Goal: Task Accomplishment & Management: Manage account settings

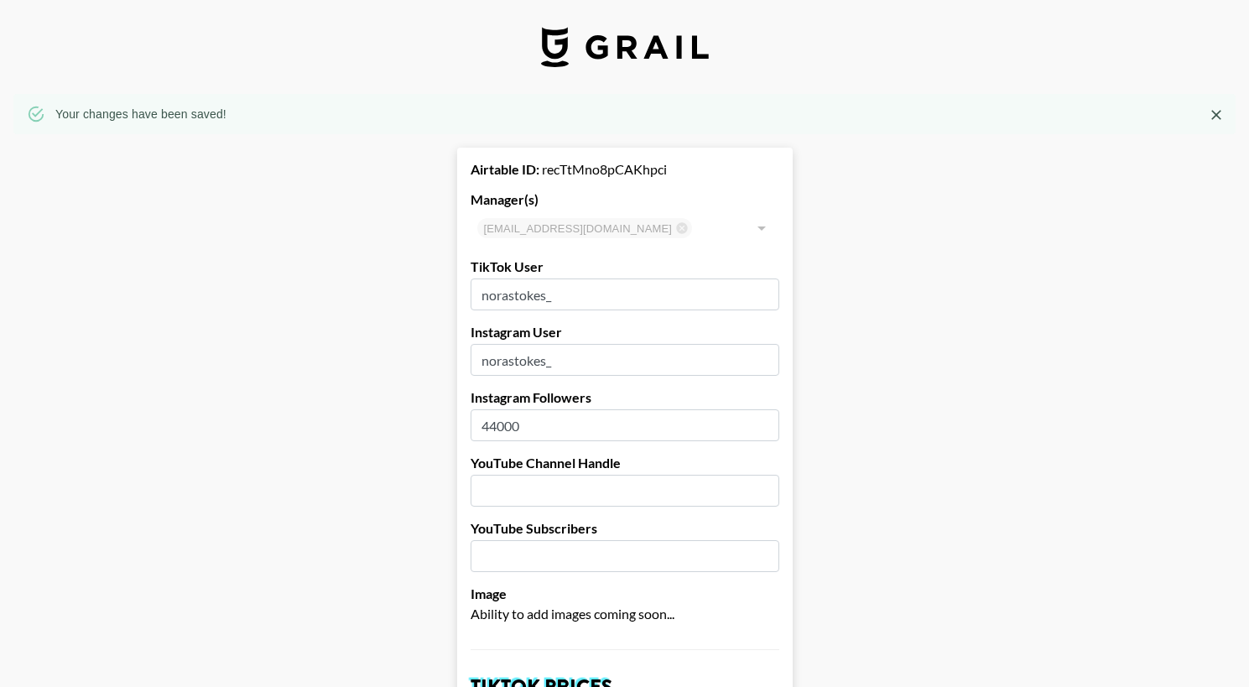
select select "USD"
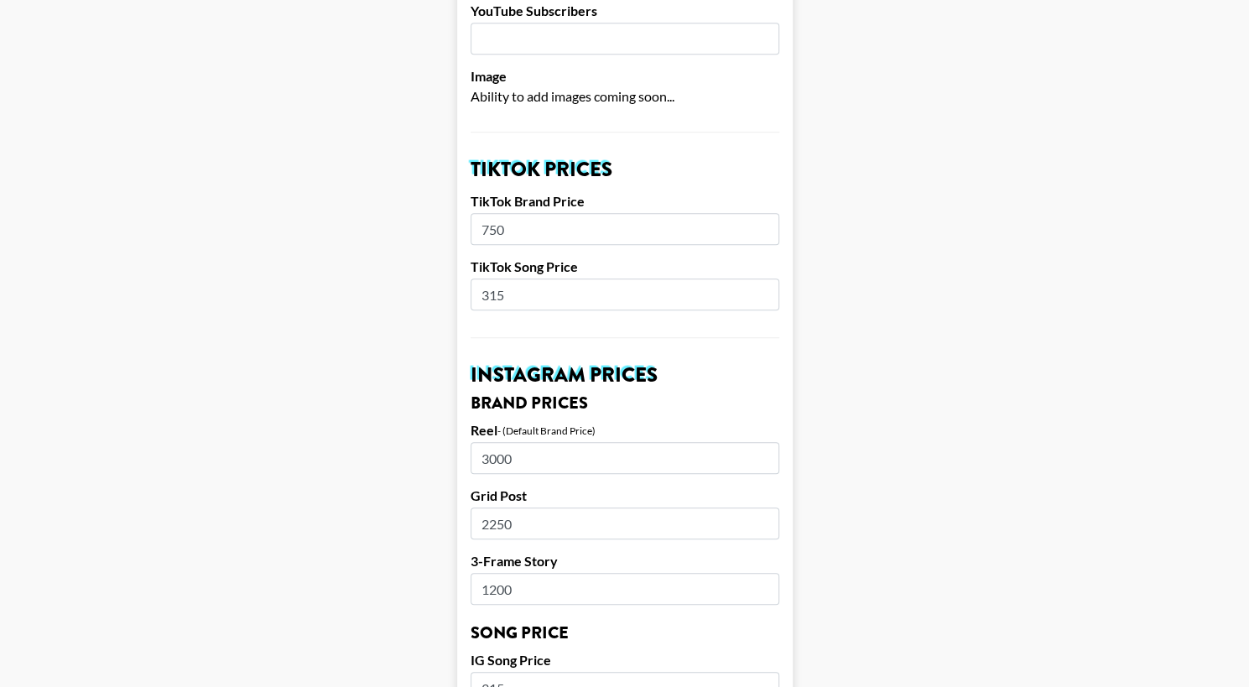
scroll to position [517, 0]
drag, startPoint x: 512, startPoint y: 229, endPoint x: 468, endPoint y: 229, distance: 43.6
click at [468, 229] on form "Airtable ID: recTtMno8pCAKhpci Manager(s) yasmine.muhammad@grail-talent.com ​ T…" at bounding box center [625, 675] width 336 height 2089
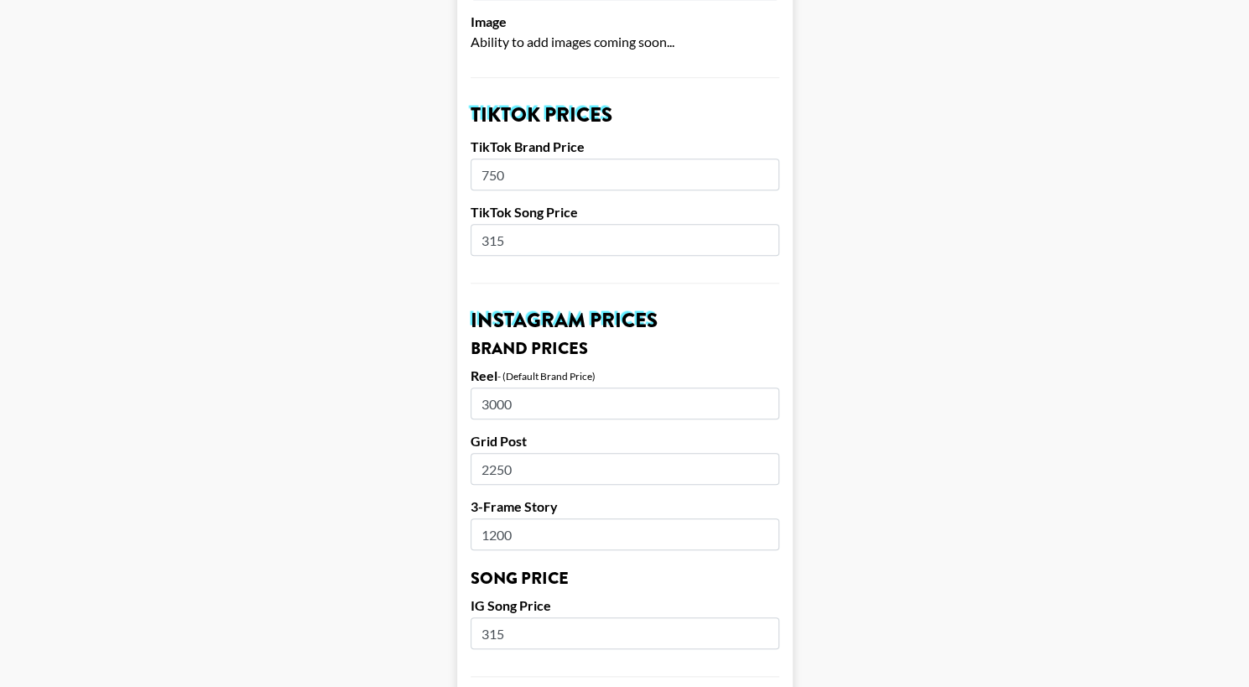
scroll to position [576, 0]
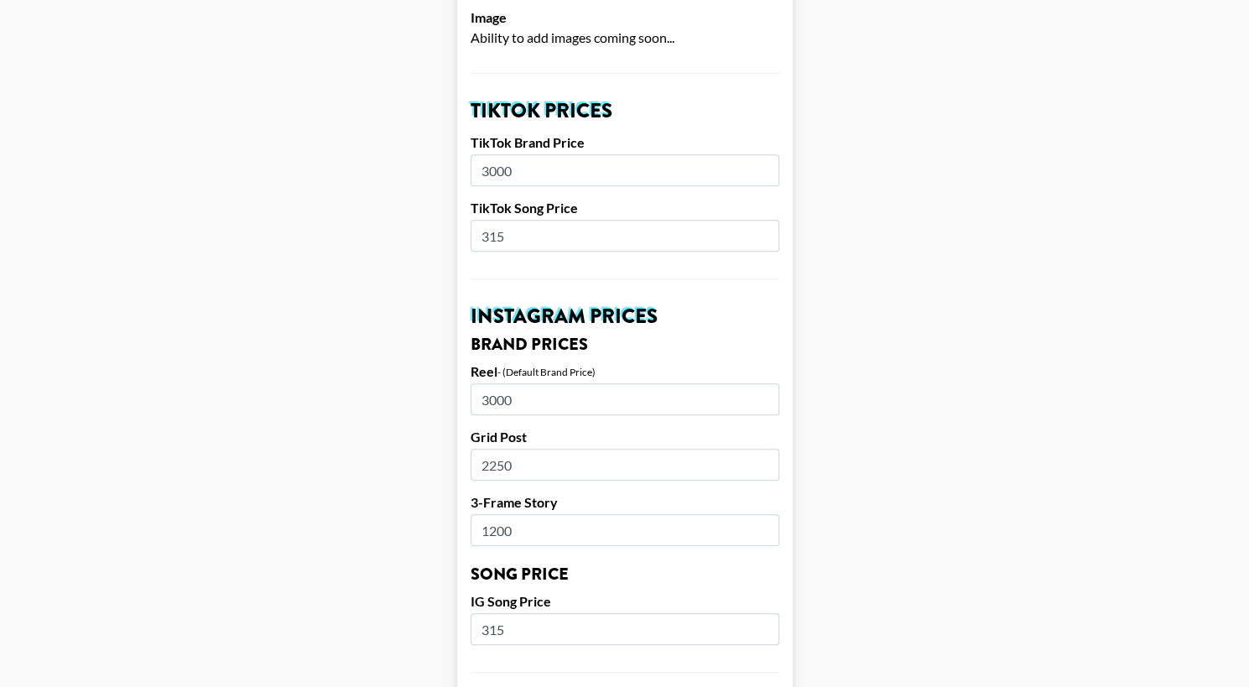
click at [619, 317] on h2 "Instagram Prices" at bounding box center [625, 316] width 309 height 20
click at [702, 298] on form "Airtable ID: recTtMno8pCAKhpci Manager(s) yasmine.muhammad@grail-talent.com ​ T…" at bounding box center [625, 615] width 336 height 2089
drag, startPoint x: 494, startPoint y: 174, endPoint x: 465, endPoint y: 174, distance: 29.4
click at [465, 174] on form "Airtable ID: recTtMno8pCAKhpci Manager(s) yasmine.muhammad@grail-talent.com ​ T…" at bounding box center [625, 615] width 336 height 2089
type input "1000"
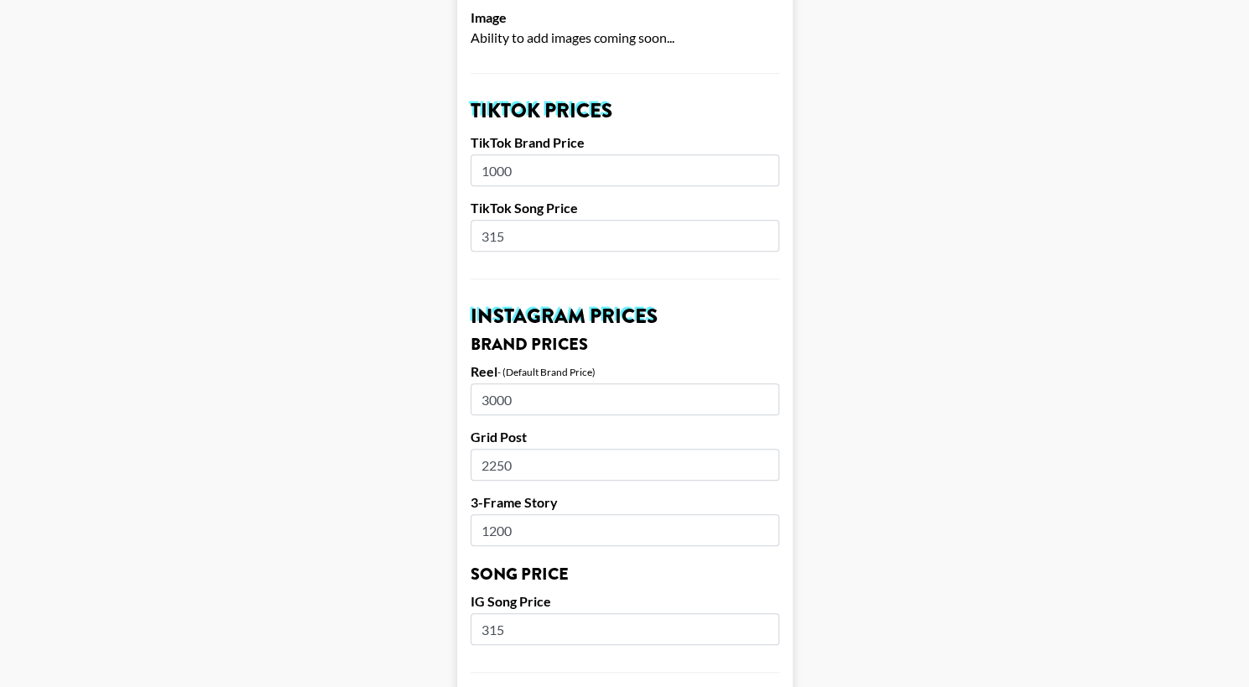
click at [691, 123] on form "Airtable ID: recTtMno8pCAKhpci Manager(s) yasmine.muhammad@grail-talent.com ​ T…" at bounding box center [625, 615] width 336 height 2089
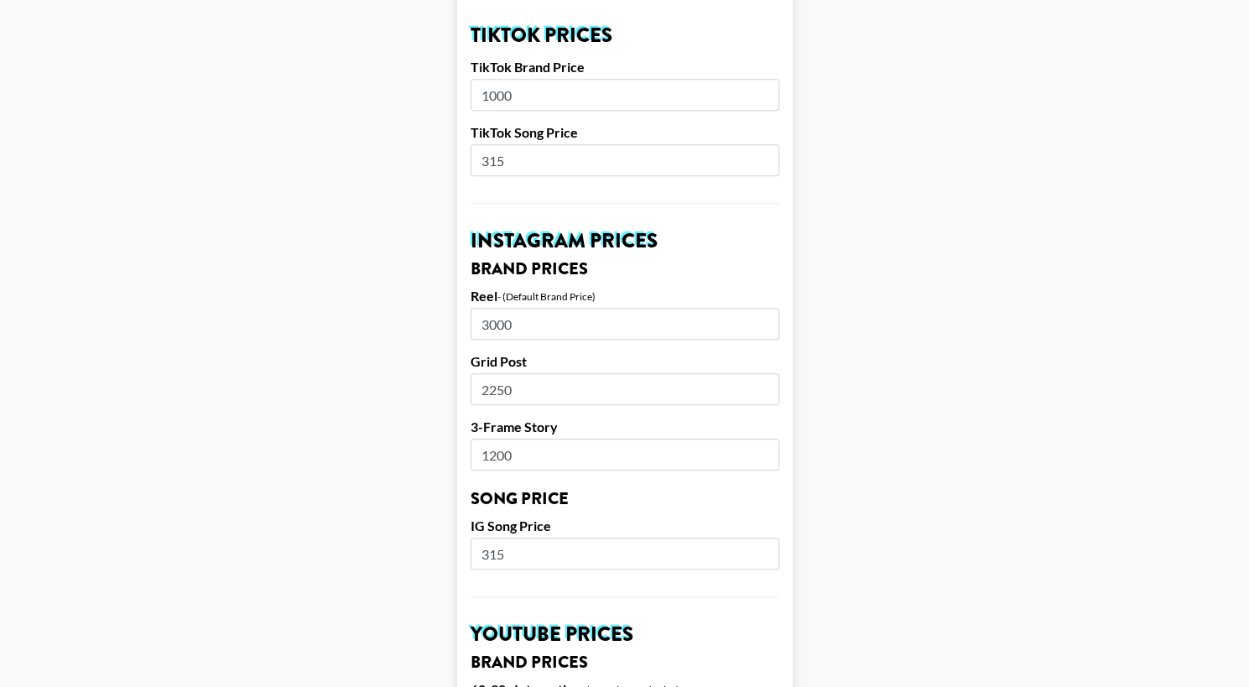
scroll to position [654, 0]
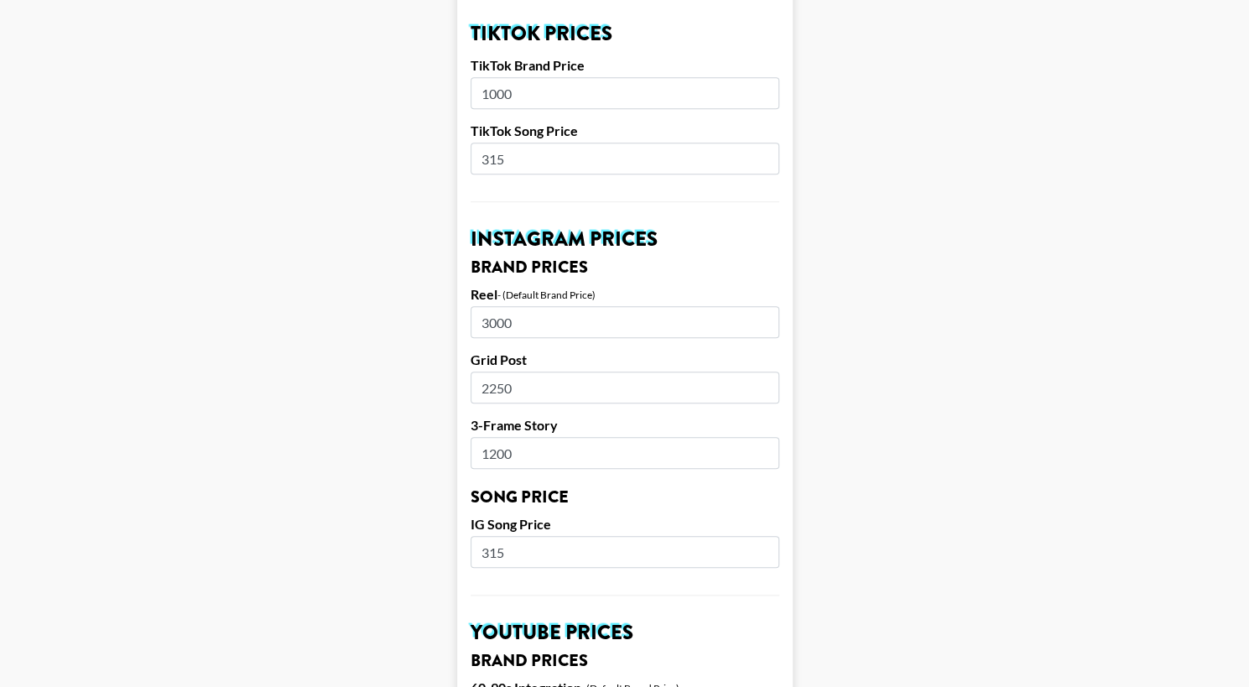
click at [500, 316] on input "3000" at bounding box center [625, 322] width 309 height 32
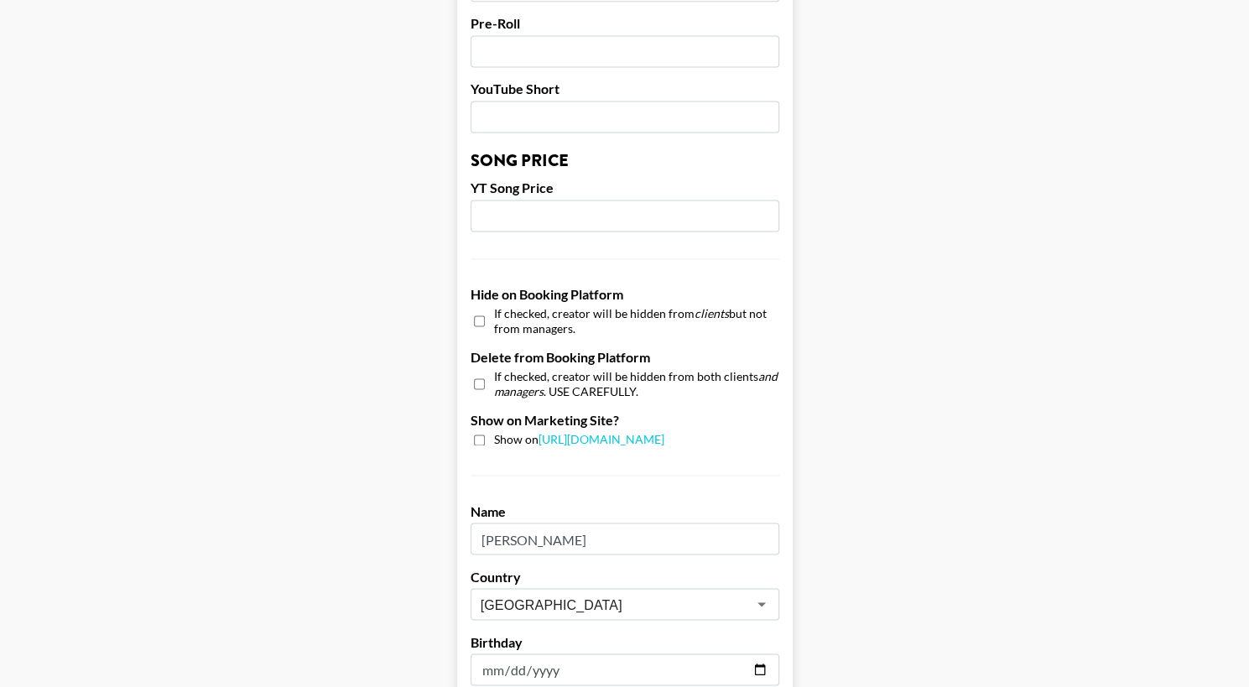
scroll to position [1641, 0]
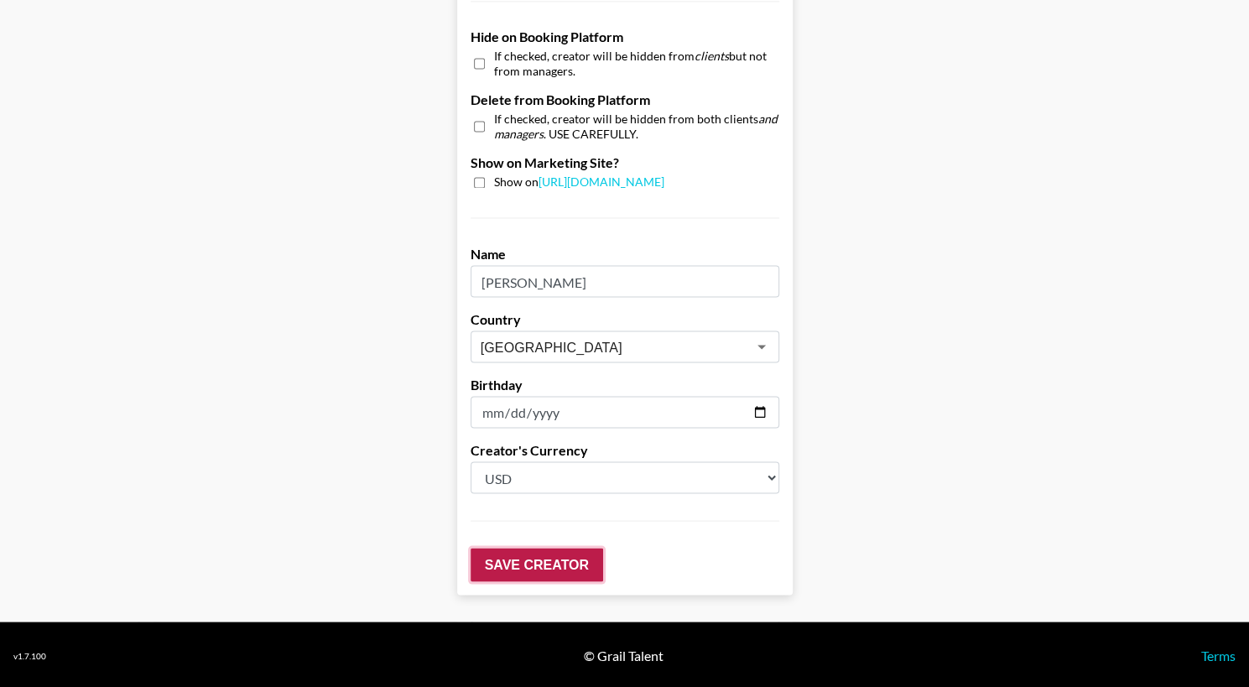
click at [517, 558] on input "Save Creator" at bounding box center [537, 565] width 133 height 34
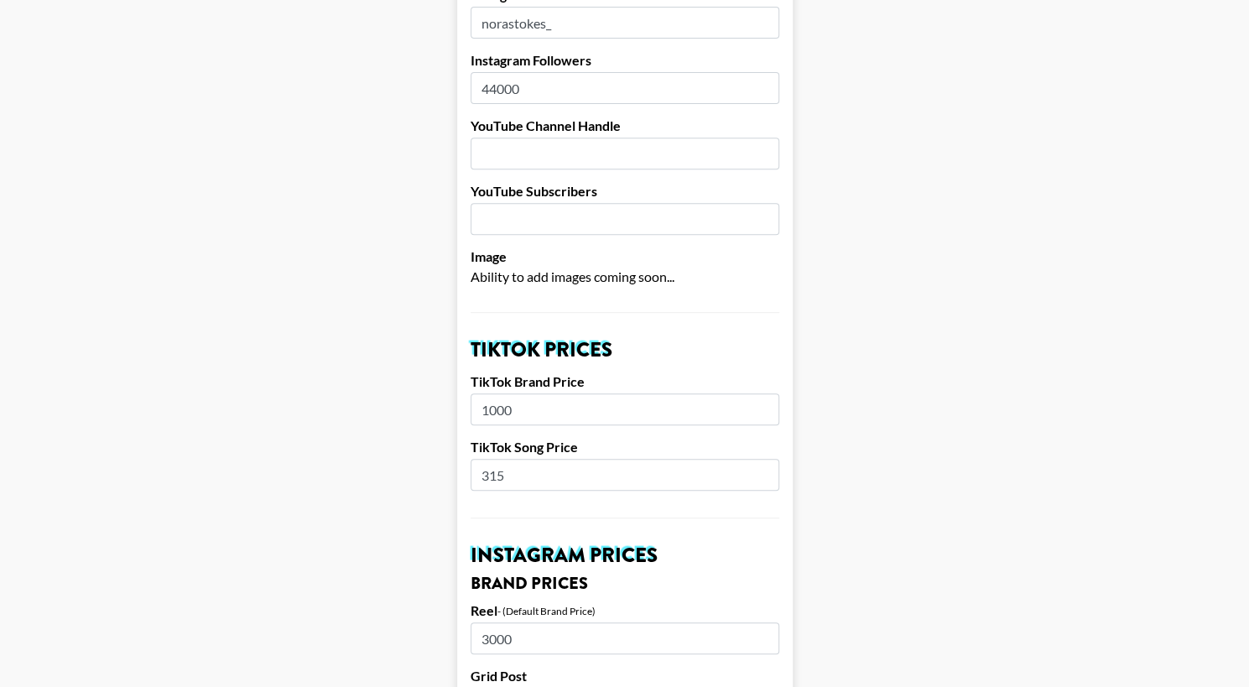
scroll to position [309, 9]
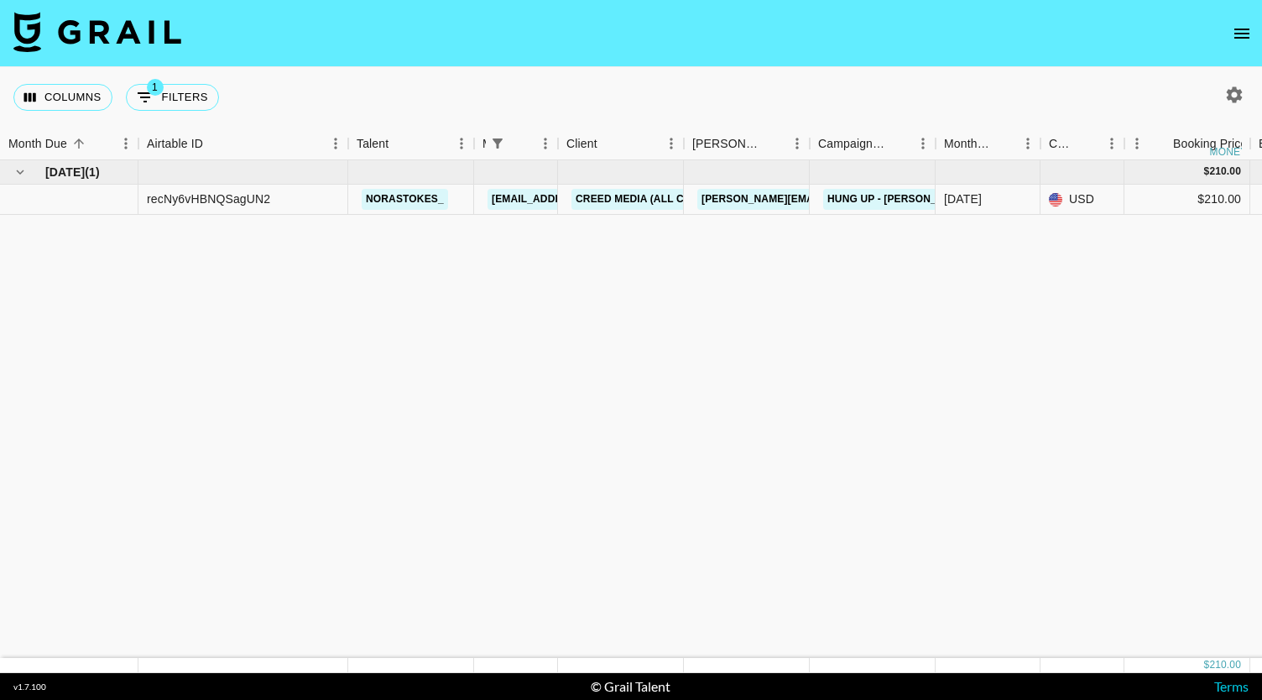
click at [1237, 30] on icon "open drawer" at bounding box center [1242, 33] width 20 height 20
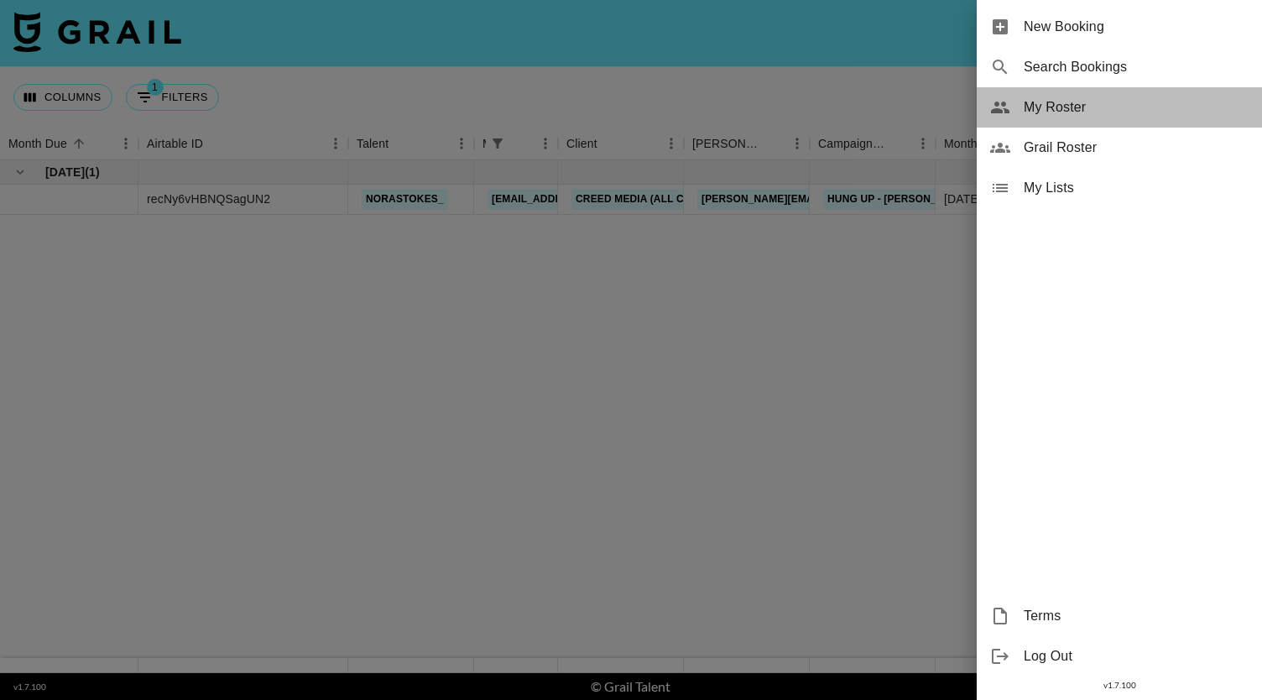
click at [1065, 102] on span "My Roster" at bounding box center [1136, 107] width 225 height 20
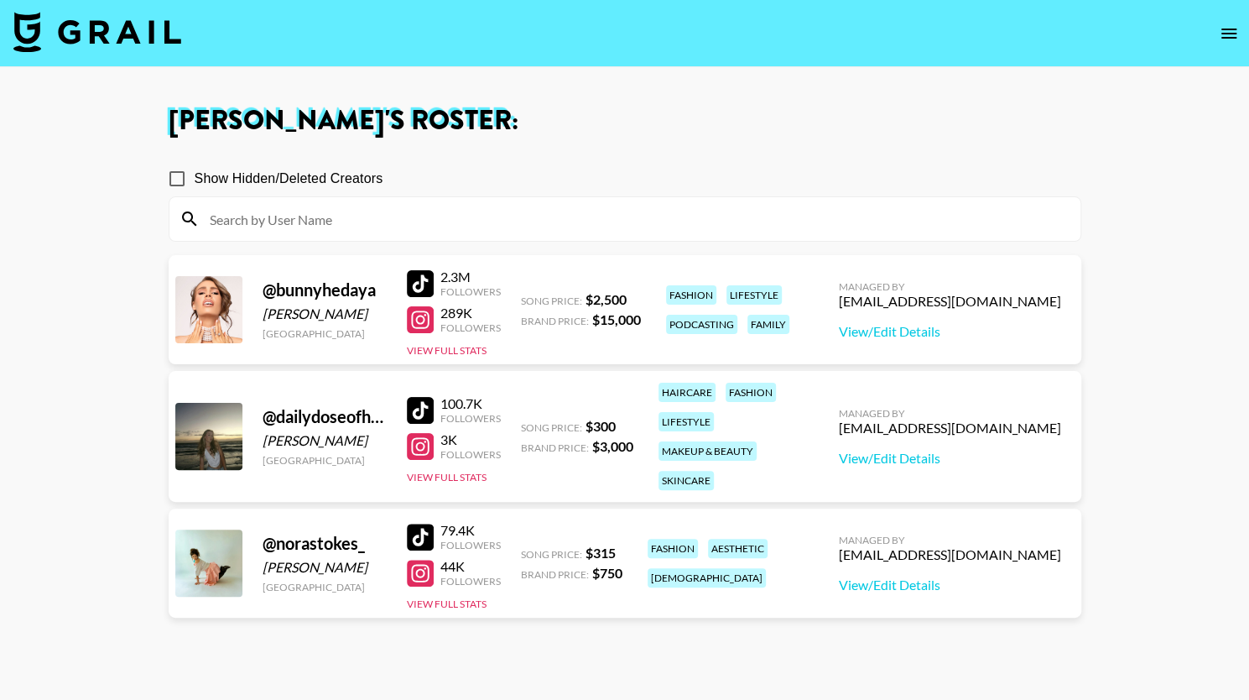
click at [434, 212] on input at bounding box center [635, 219] width 871 height 27
click at [1223, 27] on icon "open drawer" at bounding box center [1229, 33] width 20 height 20
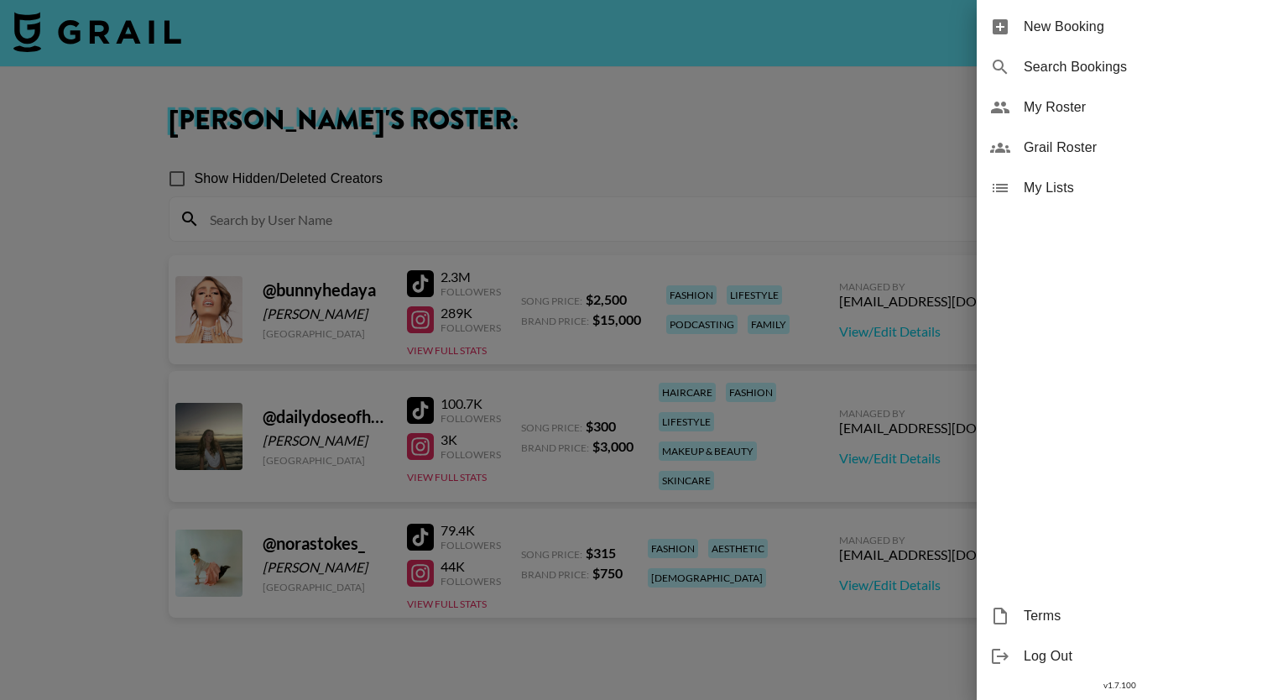
click at [1069, 148] on span "Grail Roster" at bounding box center [1136, 148] width 225 height 20
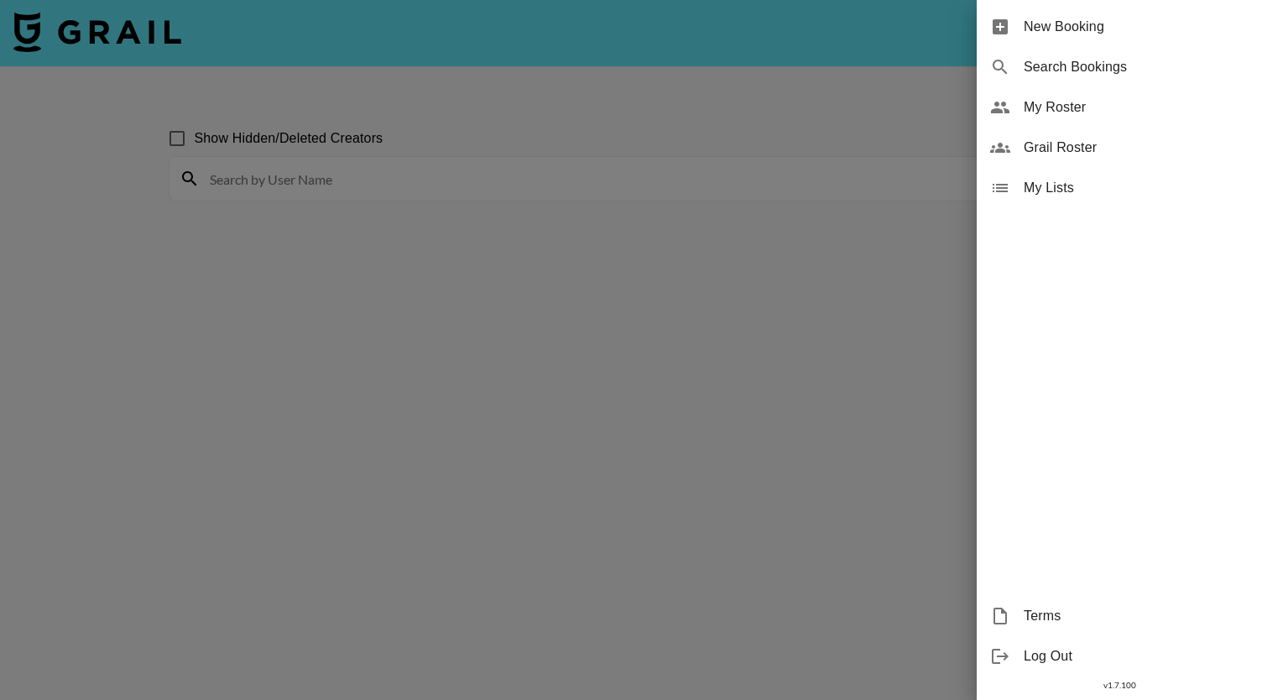
click at [435, 175] on div at bounding box center [631, 350] width 1262 height 700
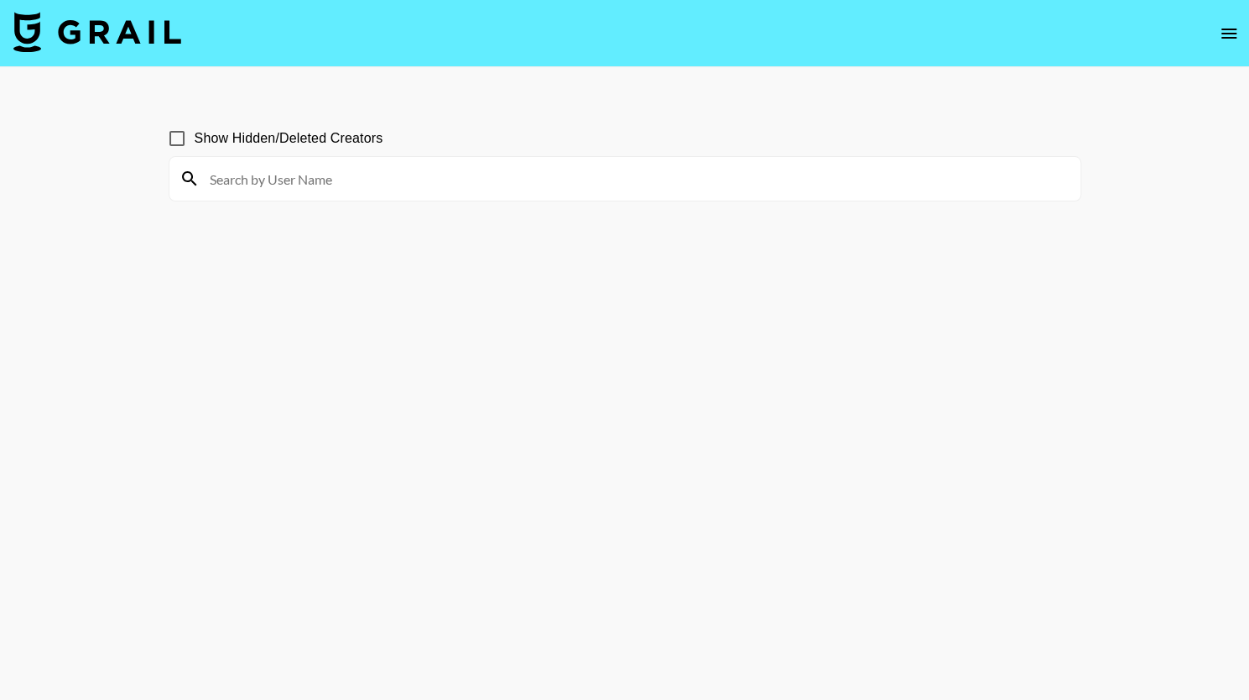
click at [345, 190] on input at bounding box center [635, 178] width 871 height 27
type input "8"
click at [345, 193] on div at bounding box center [624, 179] width 911 height 44
click at [701, 135] on div "Show Hidden/Deleted Creators" at bounding box center [625, 138] width 913 height 35
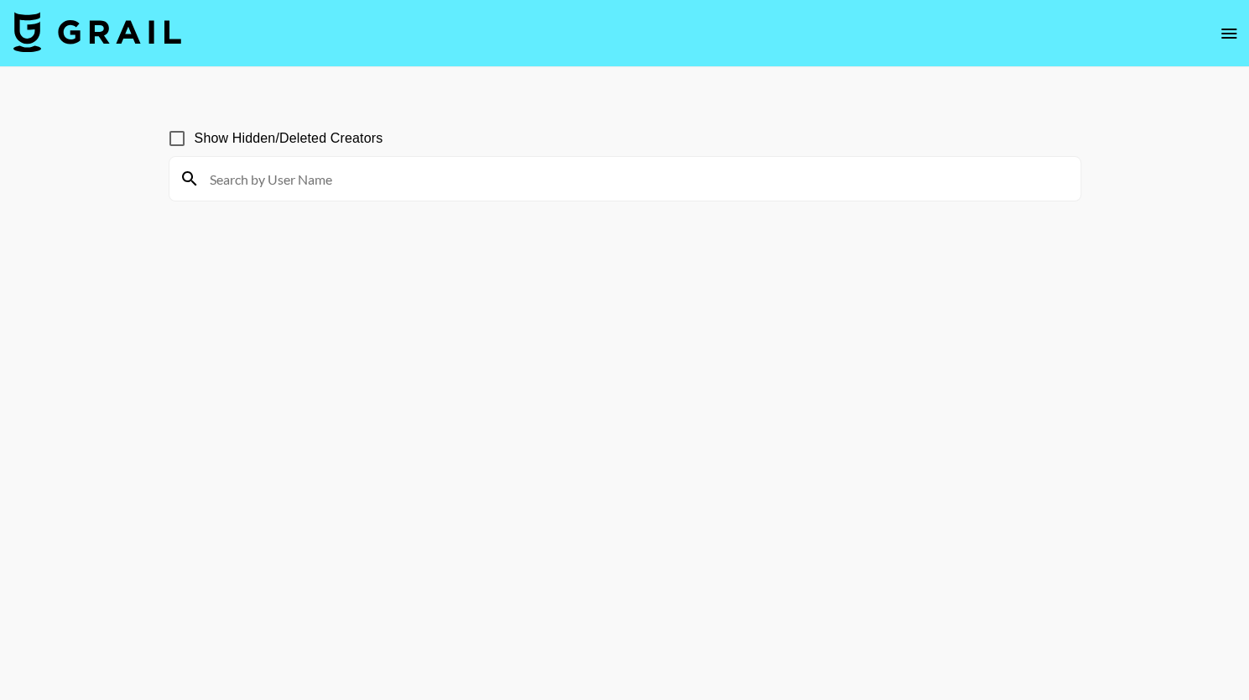
click at [436, 185] on input at bounding box center [635, 178] width 871 height 27
type input "f"
click at [459, 195] on div "f" at bounding box center [624, 179] width 911 height 44
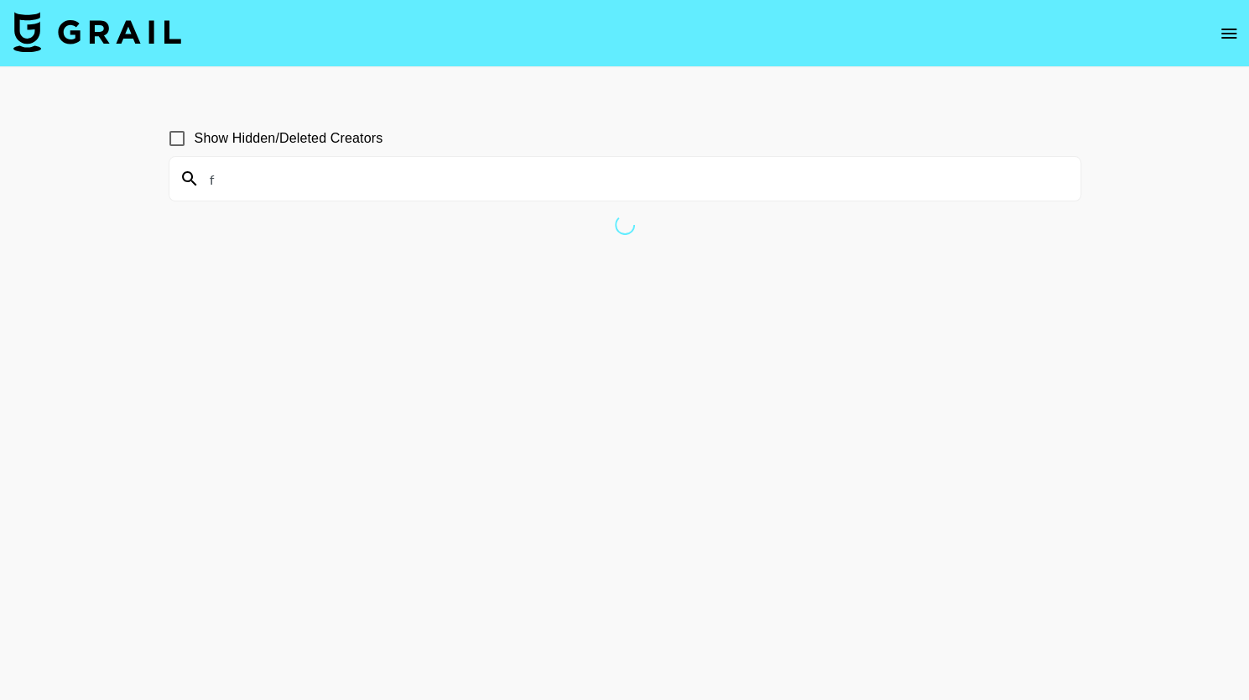
click at [459, 195] on div "f" at bounding box center [624, 179] width 911 height 44
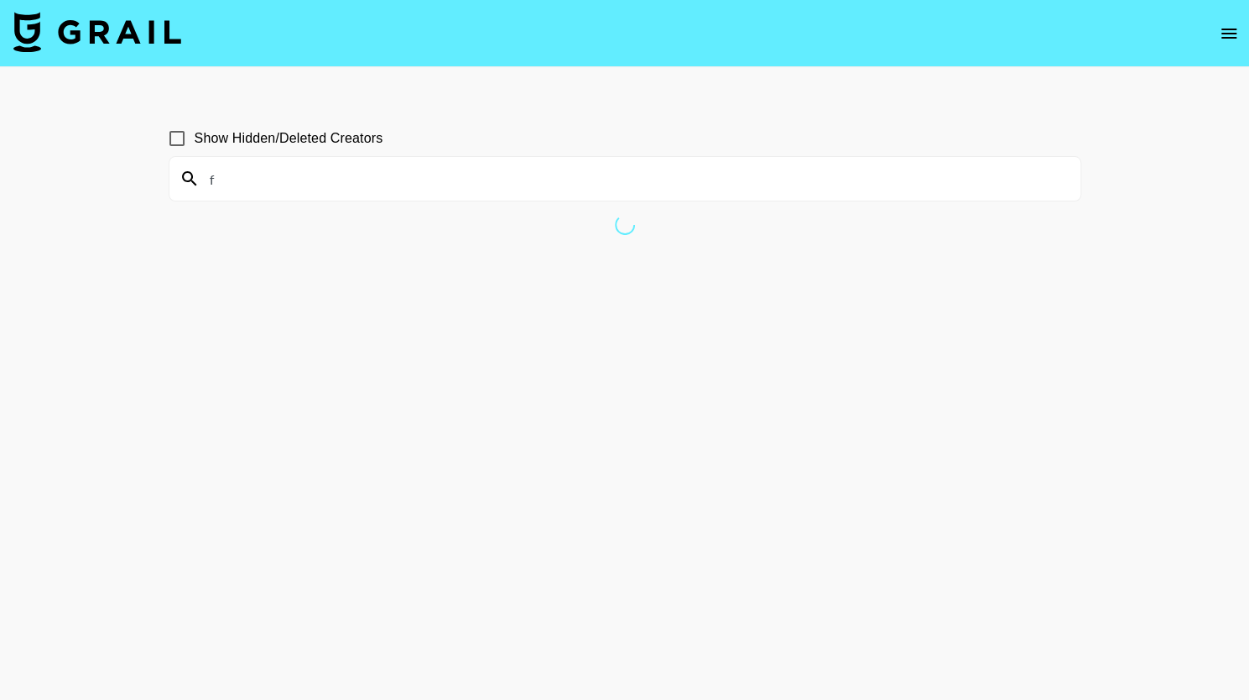
click at [459, 195] on div "f" at bounding box center [624, 179] width 911 height 44
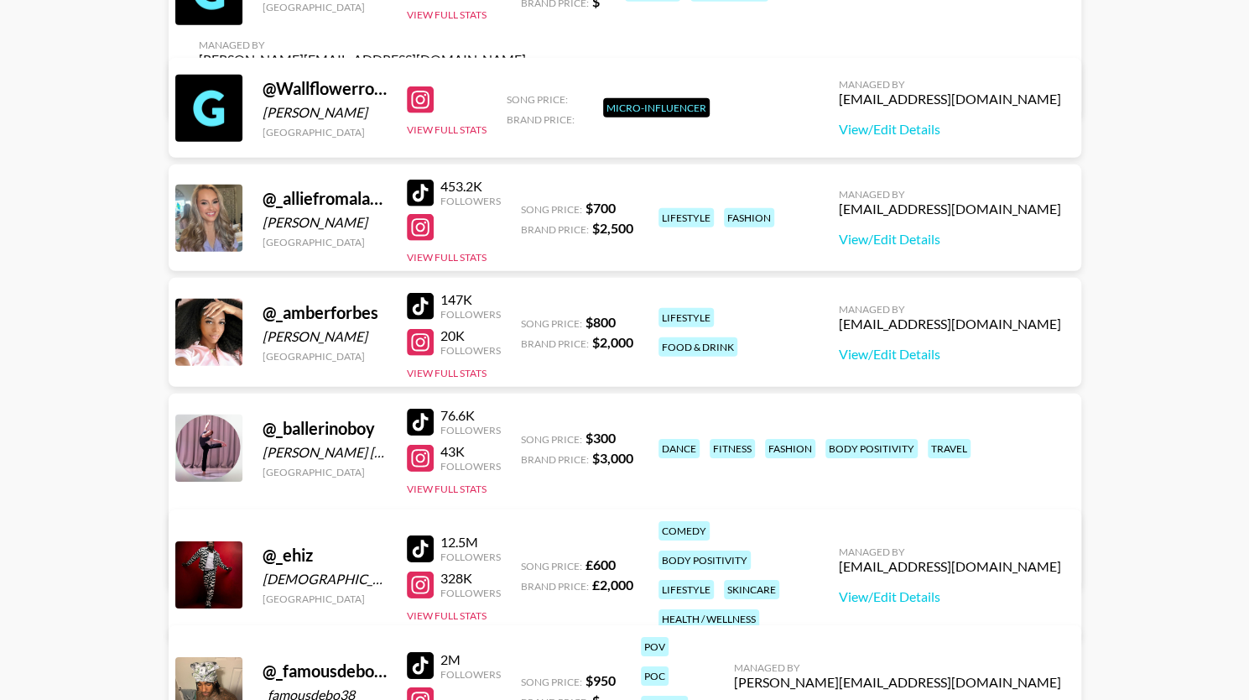
scroll to position [6603, 0]
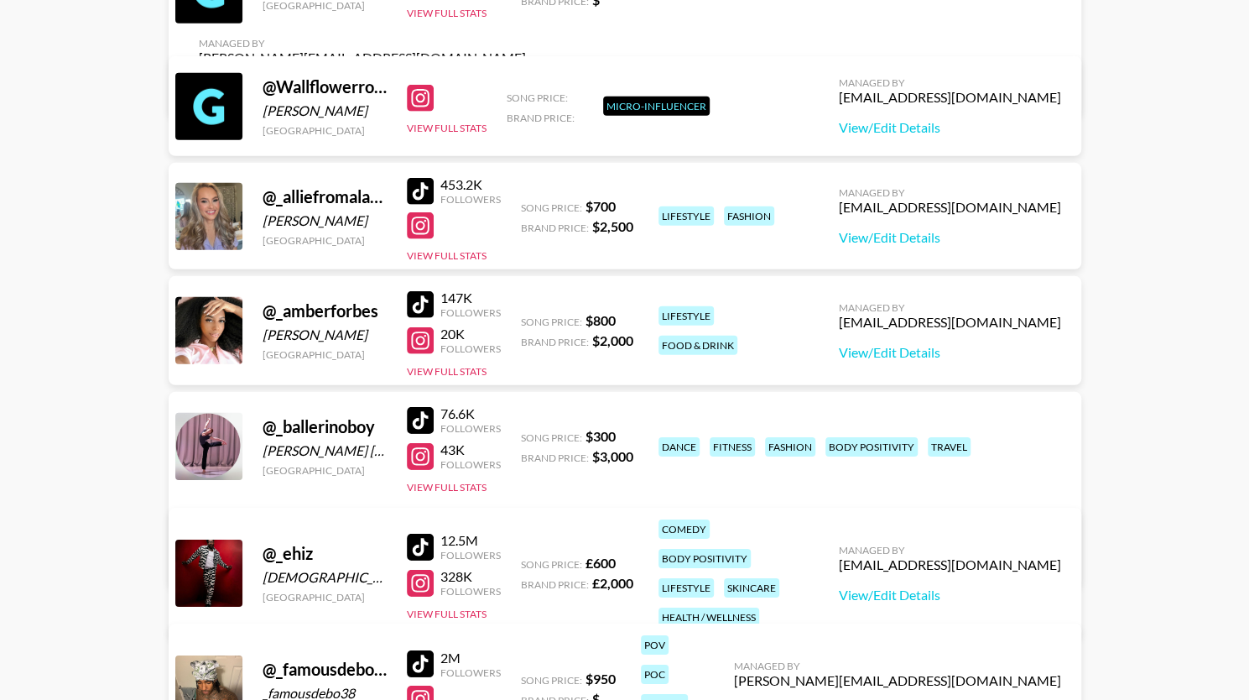
click at [538, 476] on div "@ _ballerinoboy Fabrizzio Xavier Ulloa Cornejo United Kingdom 76.6K Followers 4…" at bounding box center [625, 490] width 913 height 196
click at [631, 550] on link "View/Edit Details" at bounding box center [415, 558] width 432 height 17
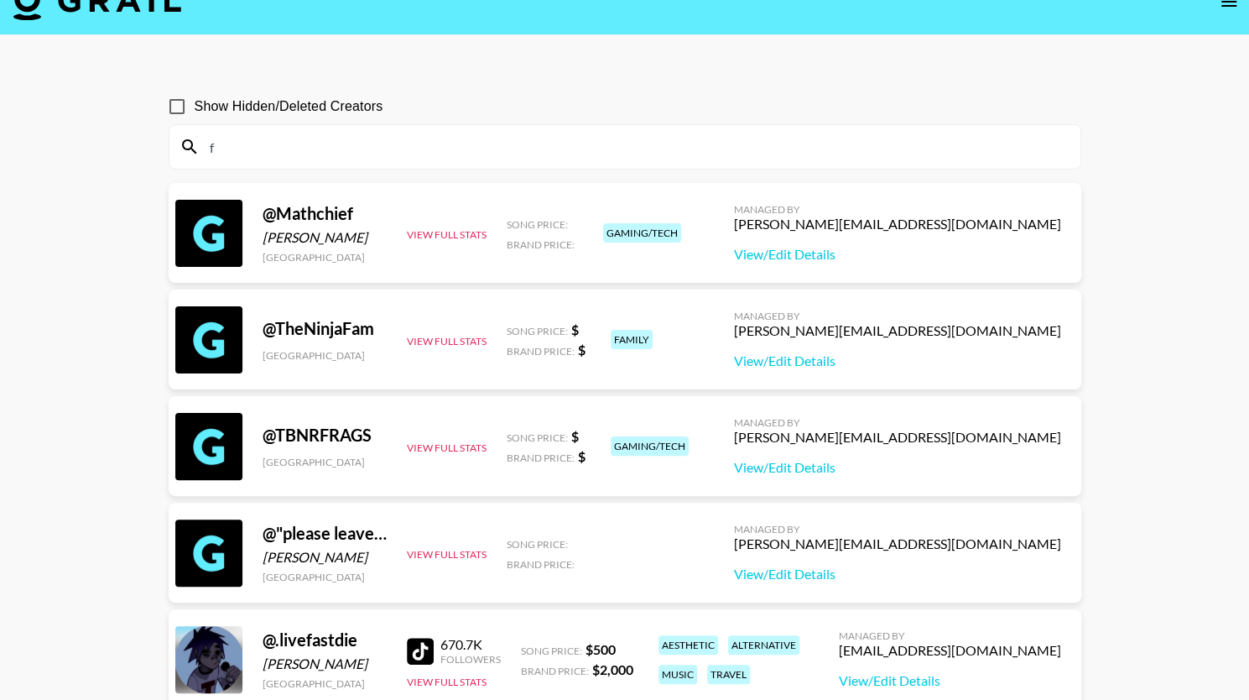
scroll to position [0, 0]
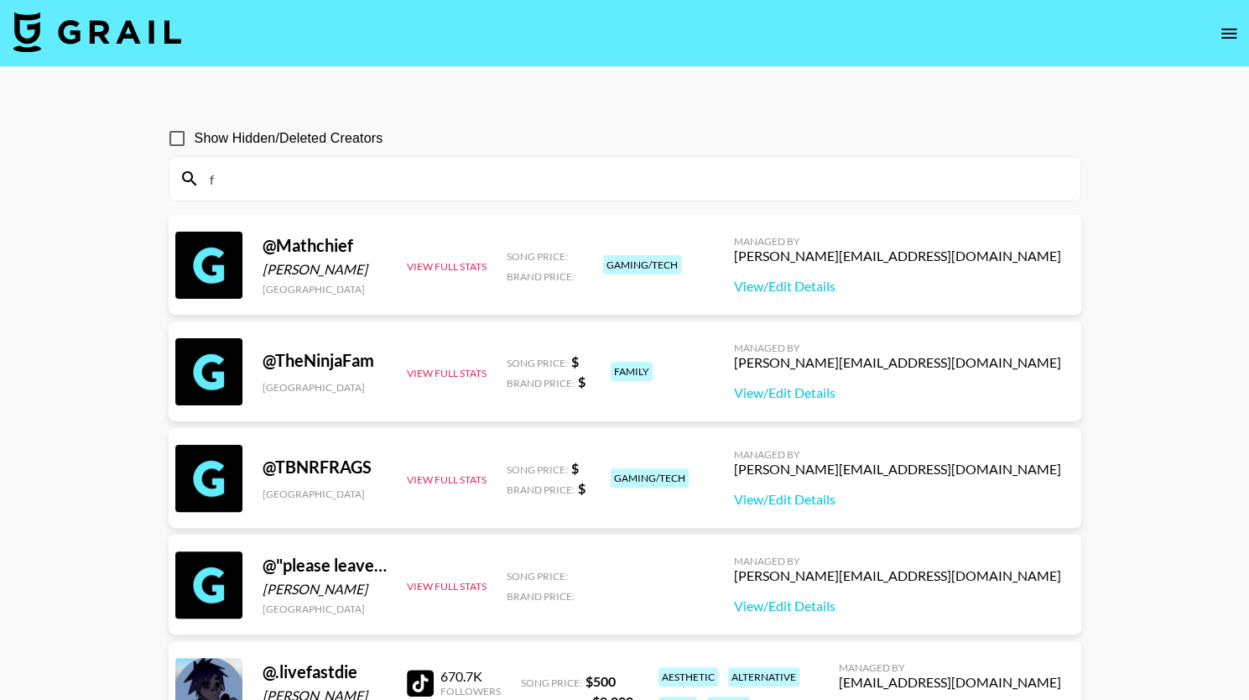
click at [1229, 30] on icon "open drawer" at bounding box center [1229, 33] width 20 height 20
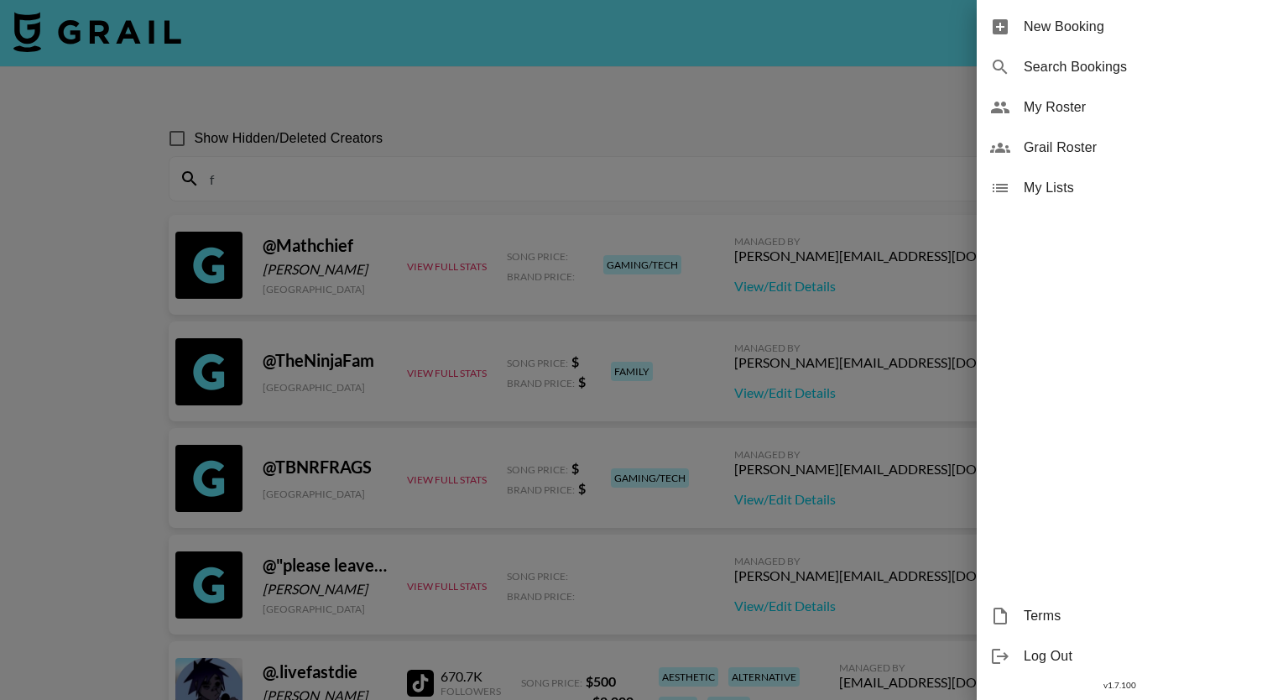
click at [1061, 107] on span "My Roster" at bounding box center [1136, 107] width 225 height 20
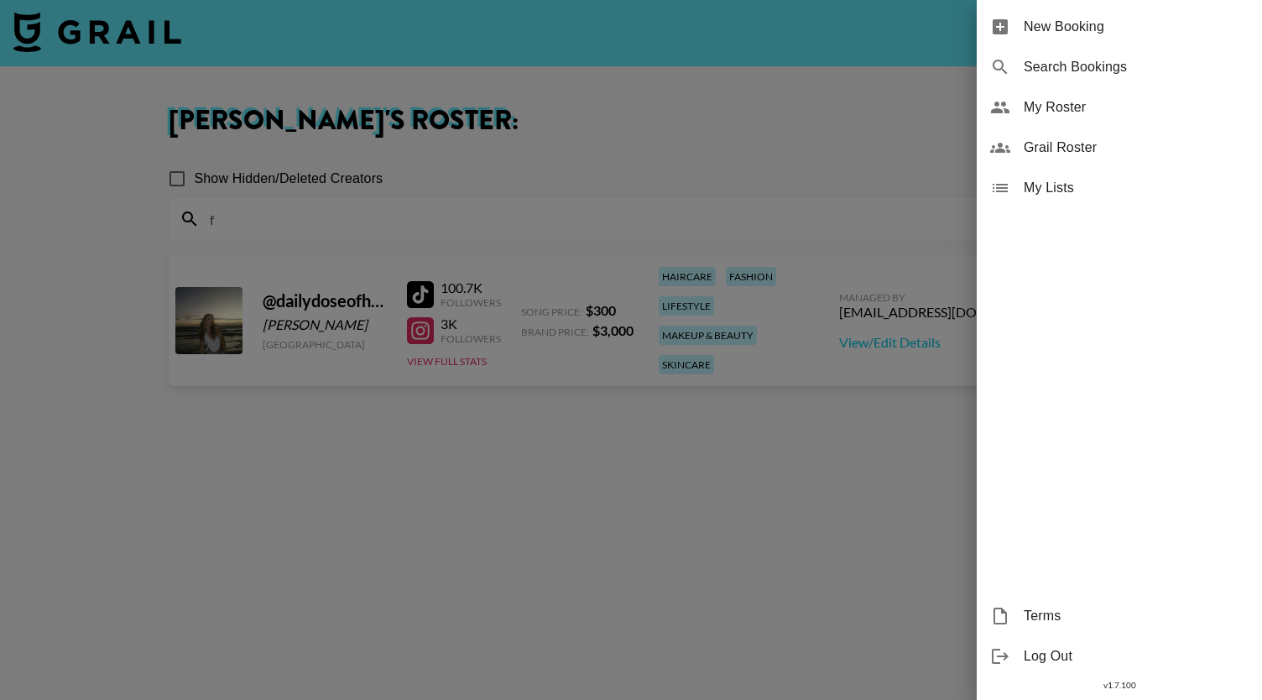
click at [719, 154] on div at bounding box center [631, 350] width 1262 height 700
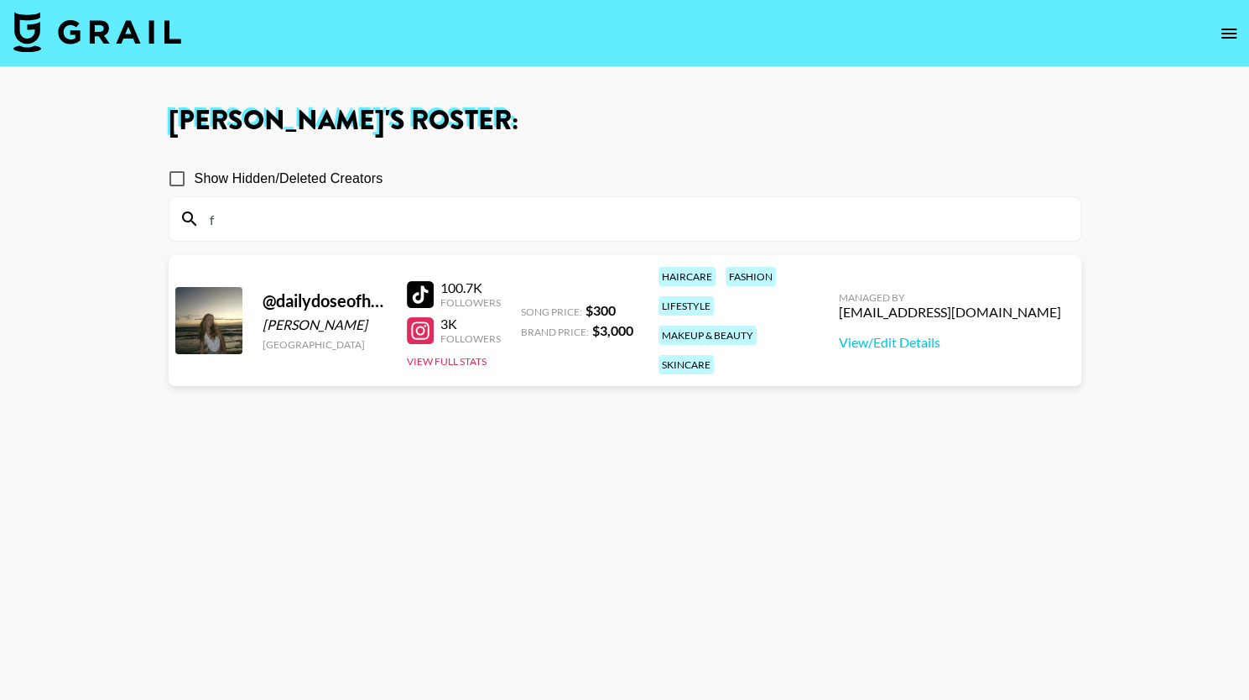
click at [671, 207] on input "f" at bounding box center [635, 219] width 871 height 27
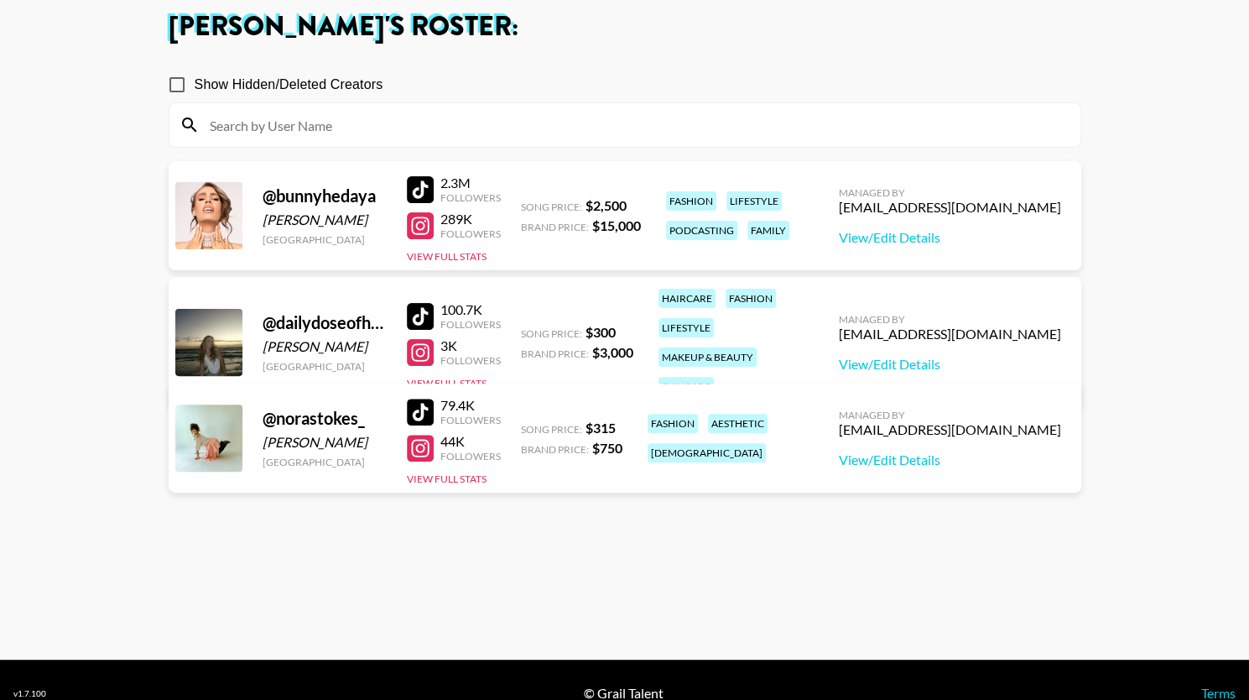
scroll to position [121, 0]
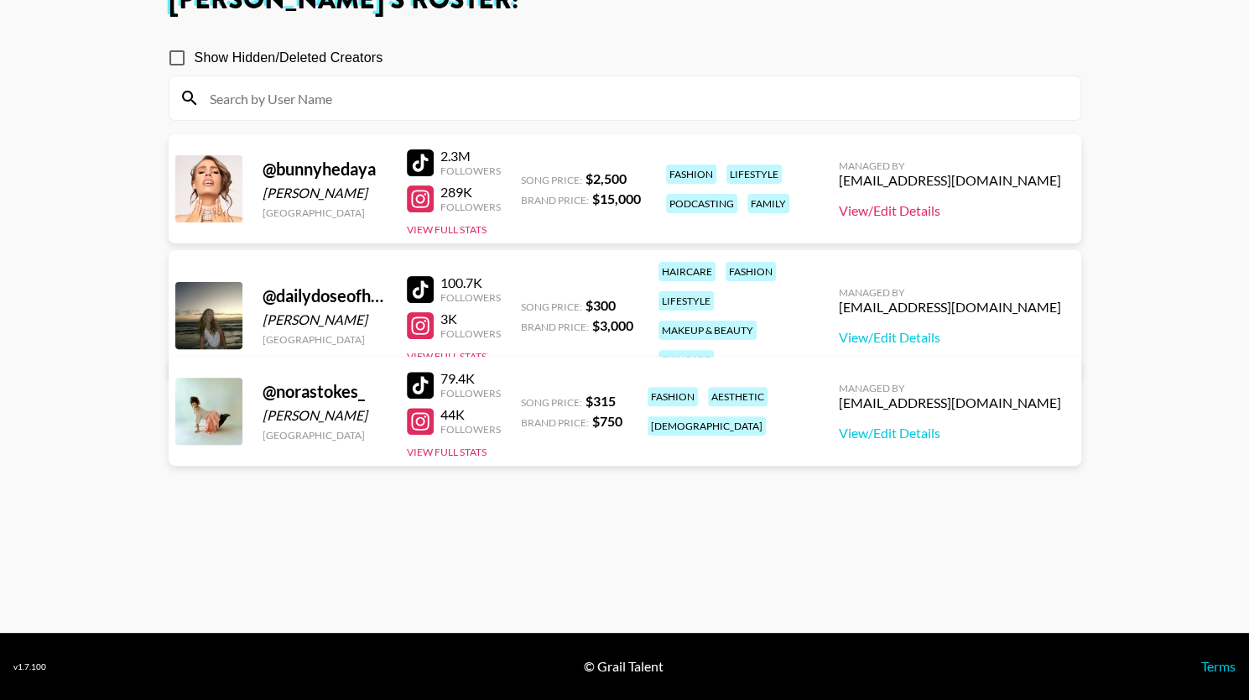
click at [890, 207] on link "View/Edit Details" at bounding box center [950, 210] width 222 height 17
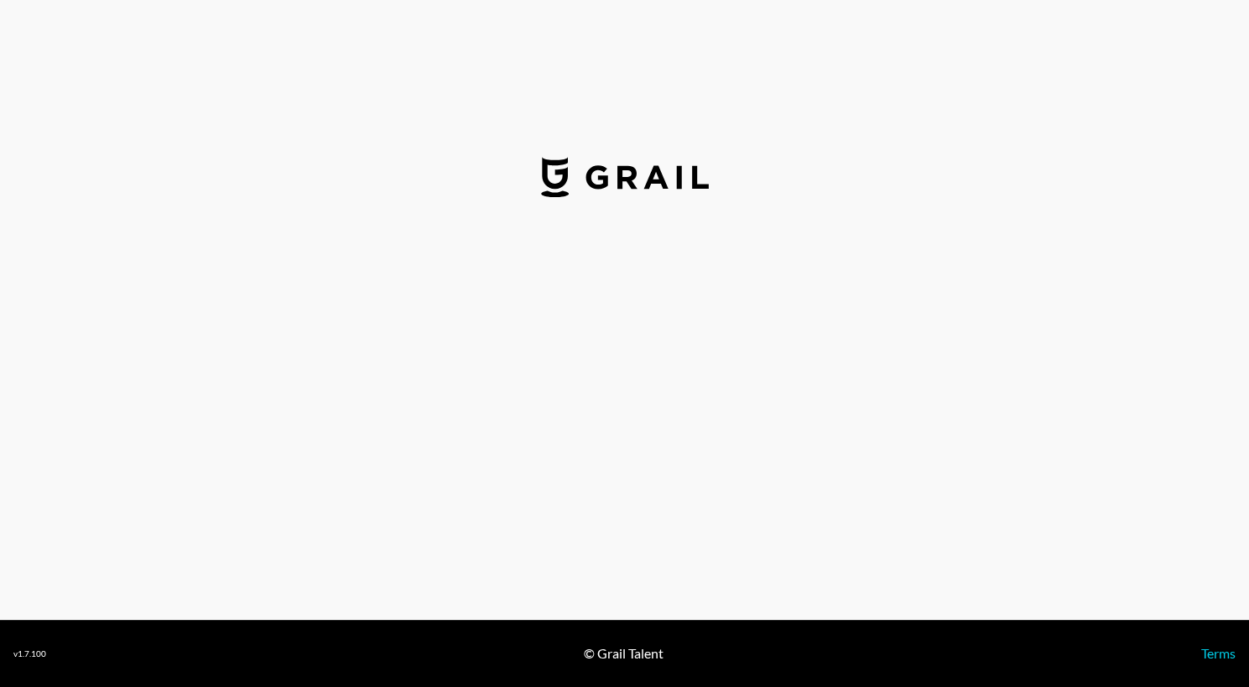
select select "USD"
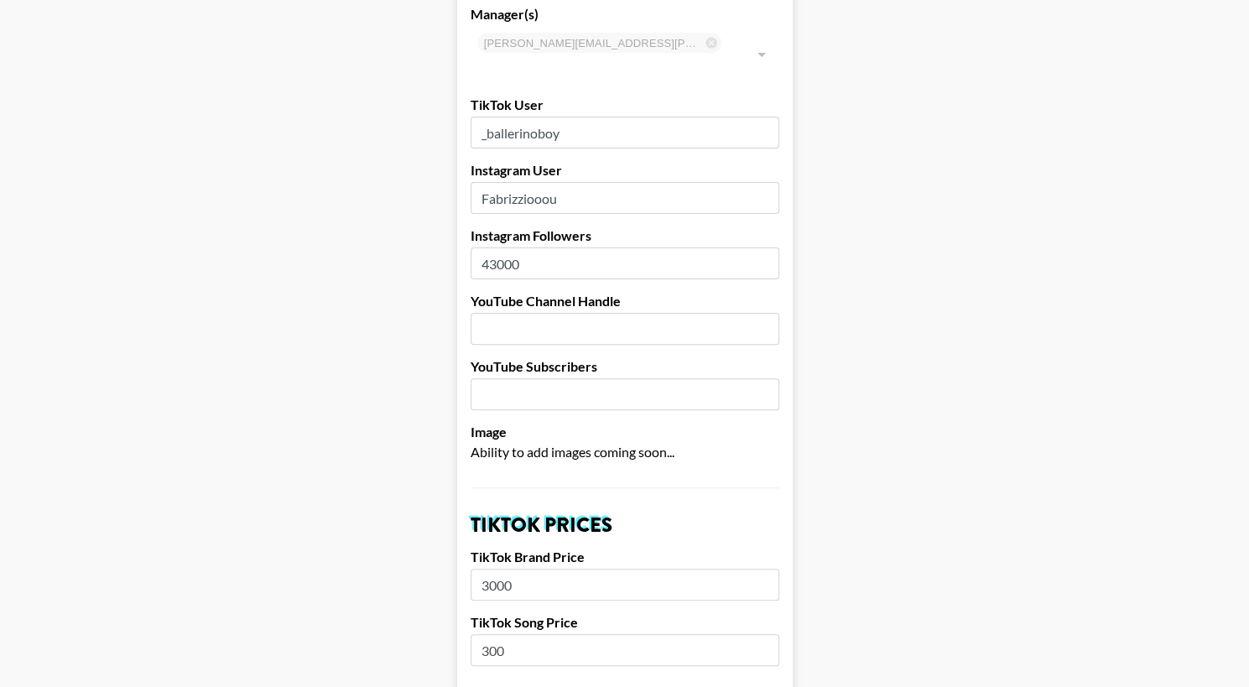
scroll to position [133, 11]
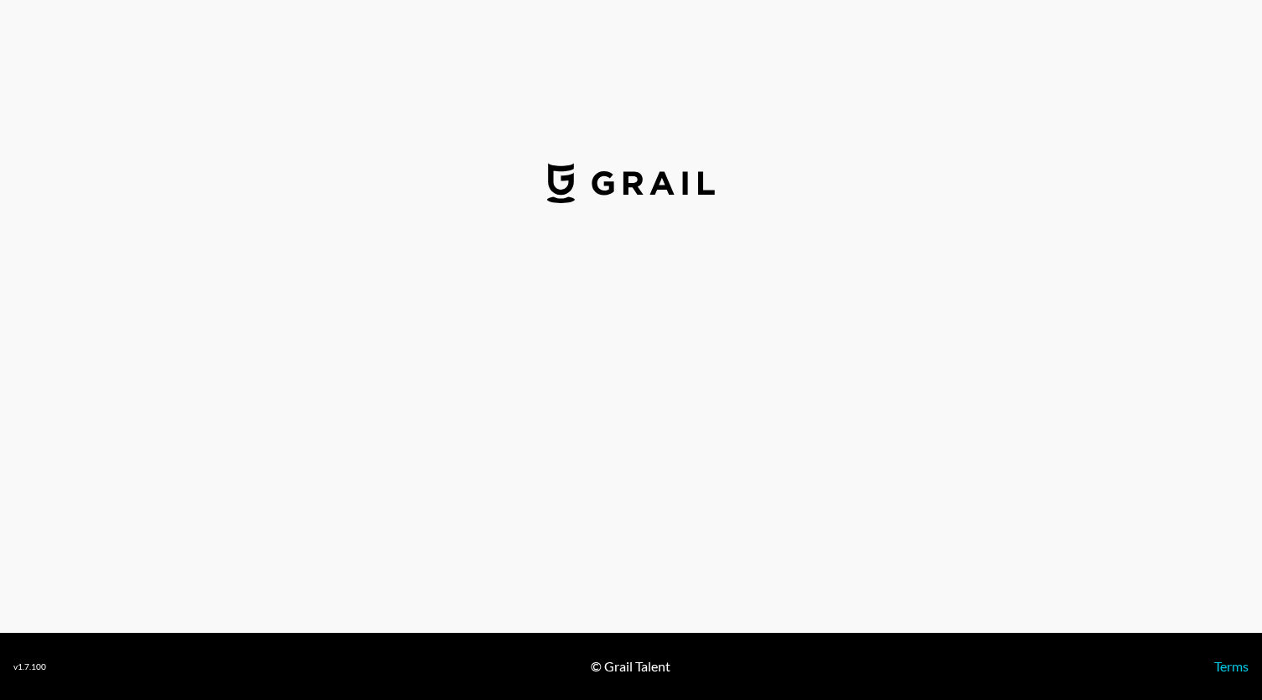
select select "USD"
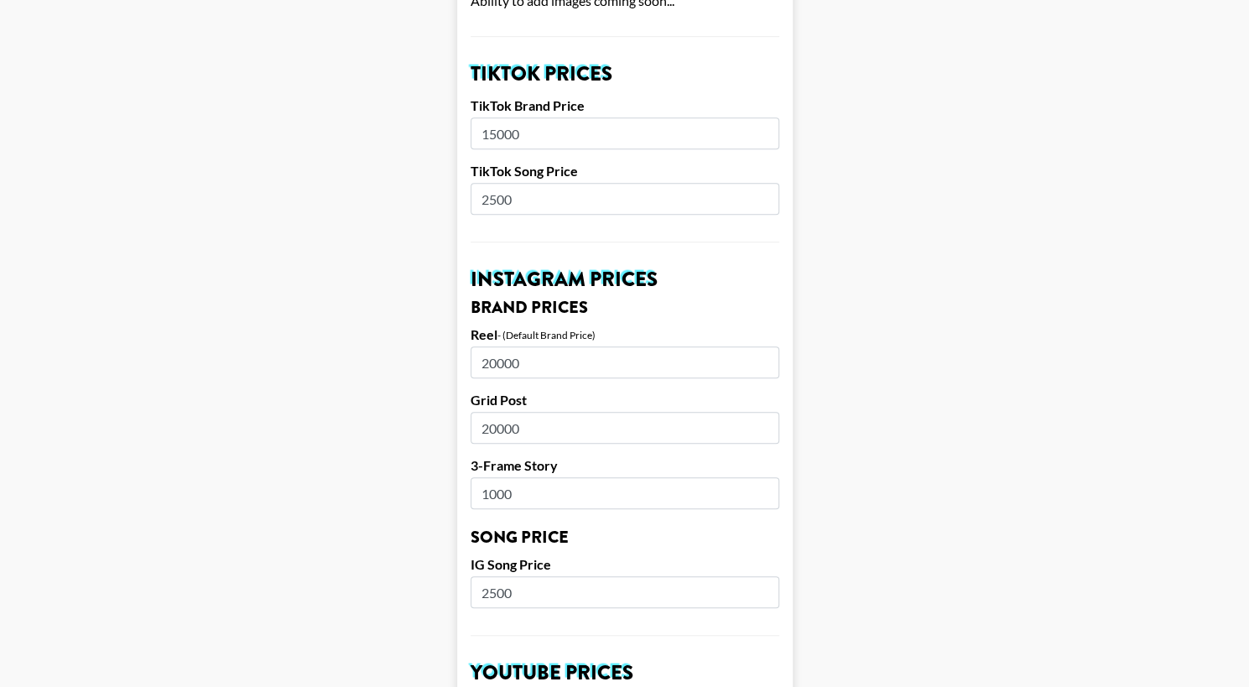
scroll to position [561, 0]
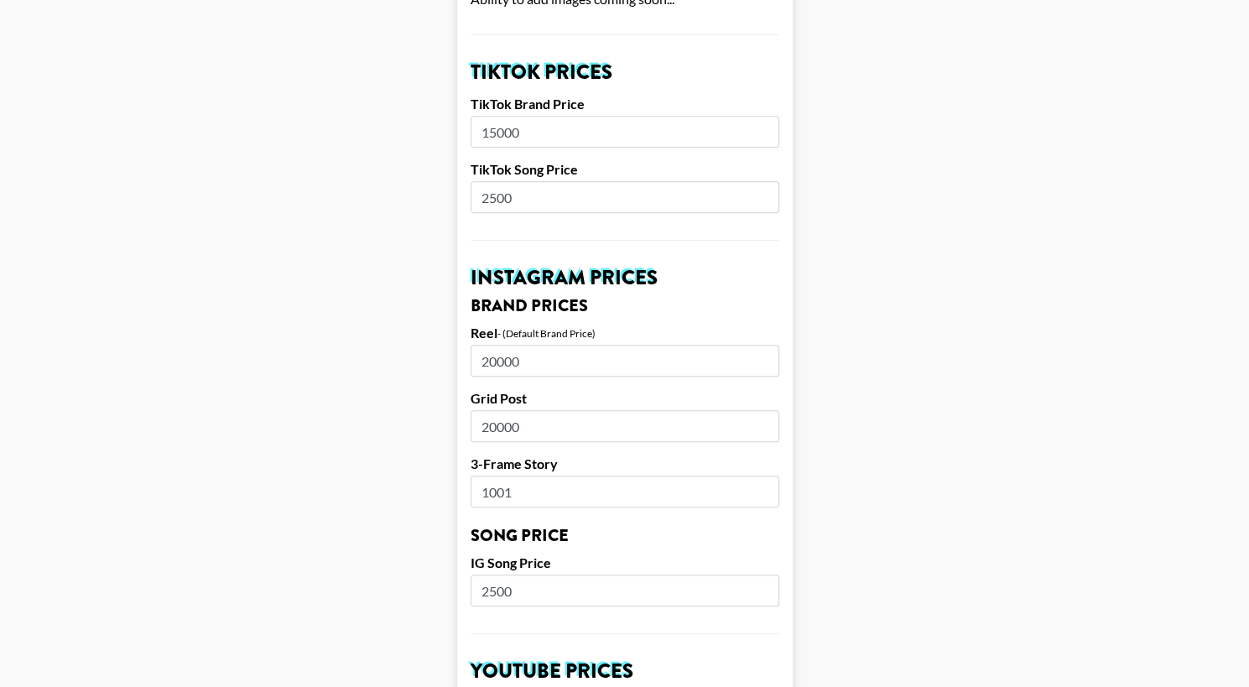
click at [764, 485] on input "1001" at bounding box center [625, 492] width 309 height 32
type input "10000"
click at [913, 465] on main "Airtable ID: reclKhJKhrJQaC4ti Manager(s) [PERSON_NAME][EMAIL_ADDRESS][DOMAIN_N…" at bounding box center [624, 577] width 1223 height 2089
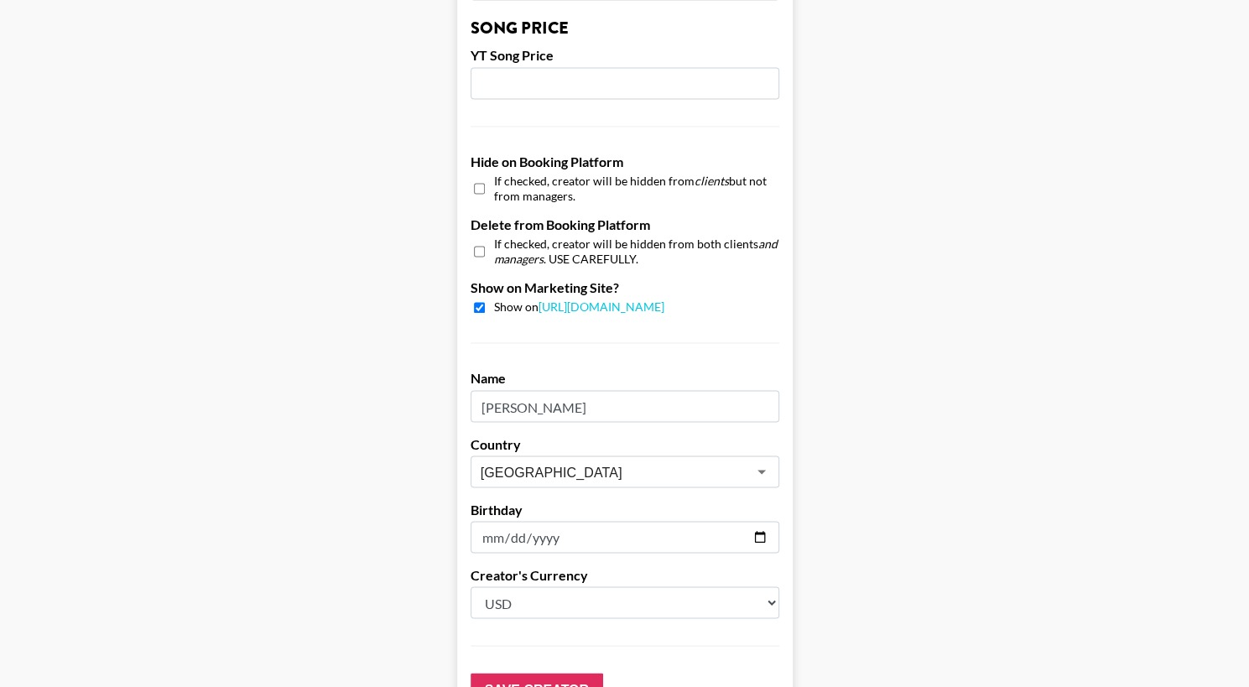
scroll to position [1588, 13]
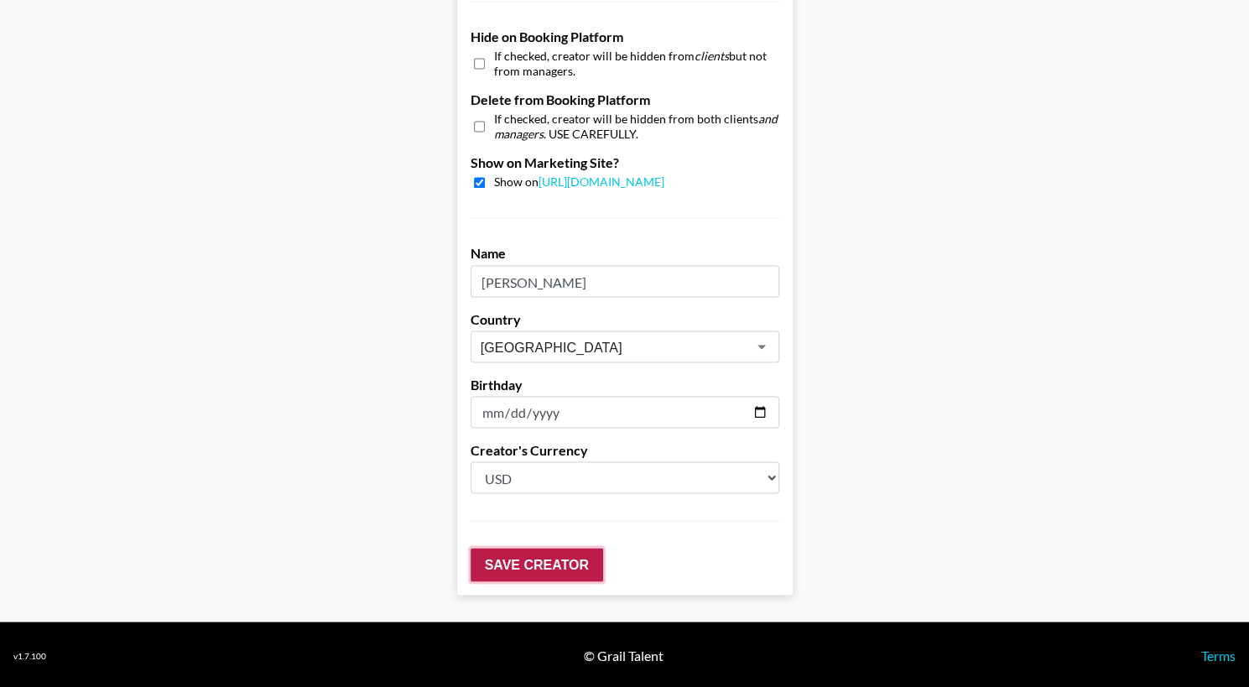
click at [526, 565] on input "Save Creator" at bounding box center [537, 565] width 133 height 34
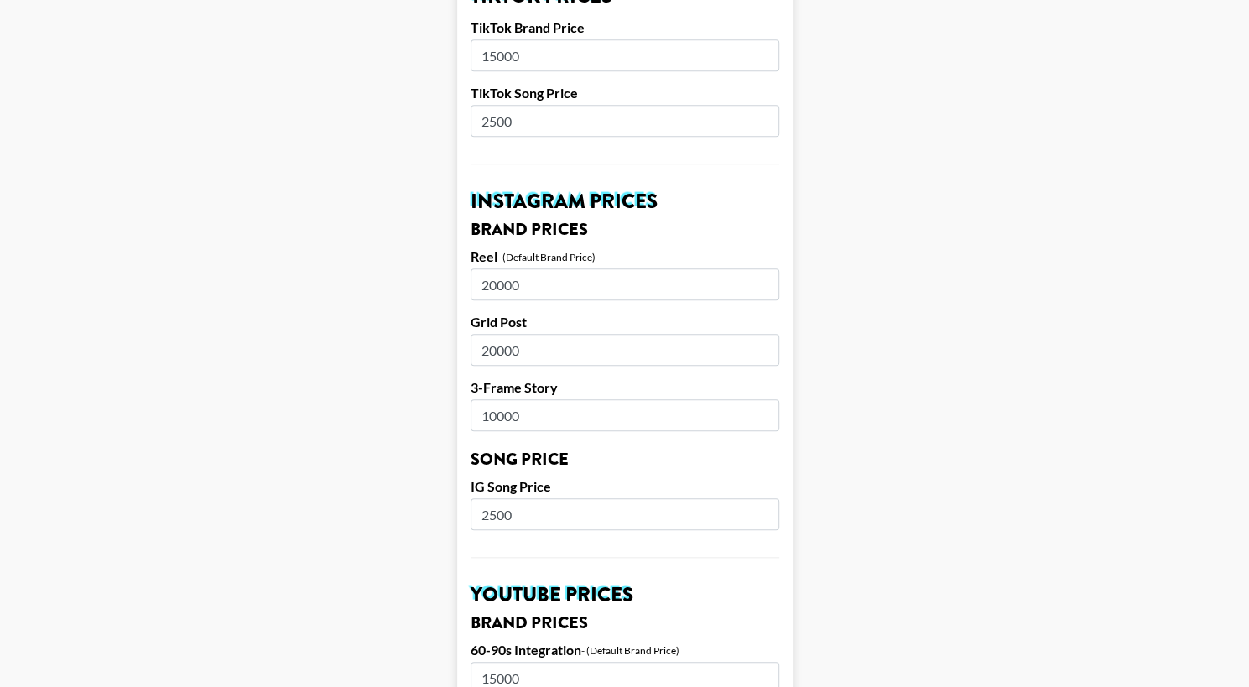
scroll to position [689, 13]
